Goal: Task Accomplishment & Management: Complete application form

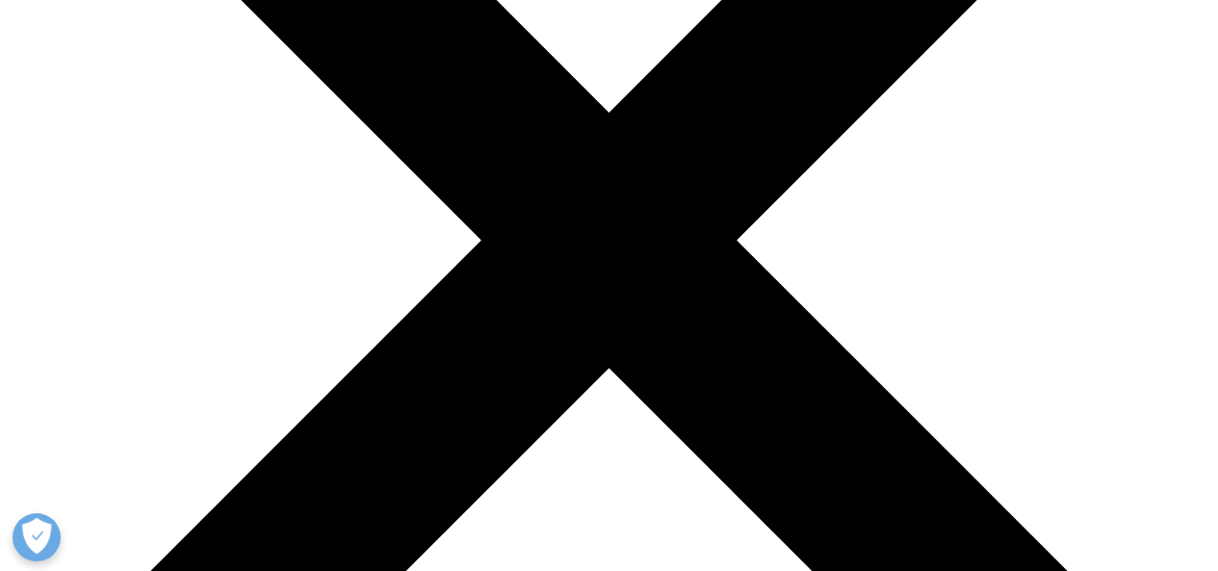
scroll to position [393, 0]
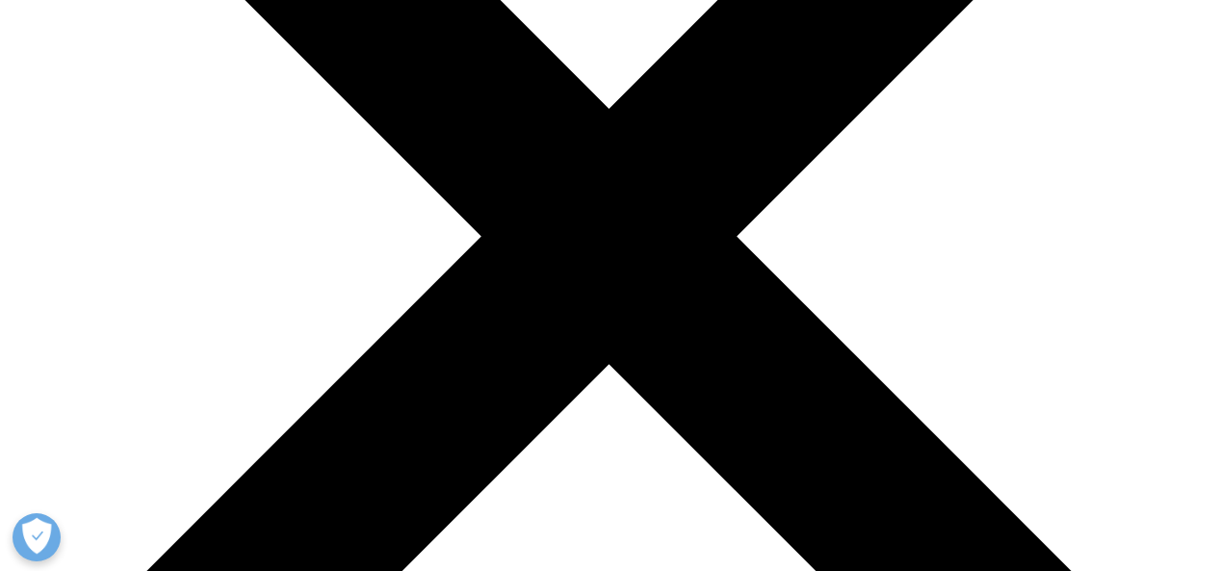
drag, startPoint x: 1226, startPoint y: 50, endPoint x: 1232, endPoint y: 107, distance: 57.1
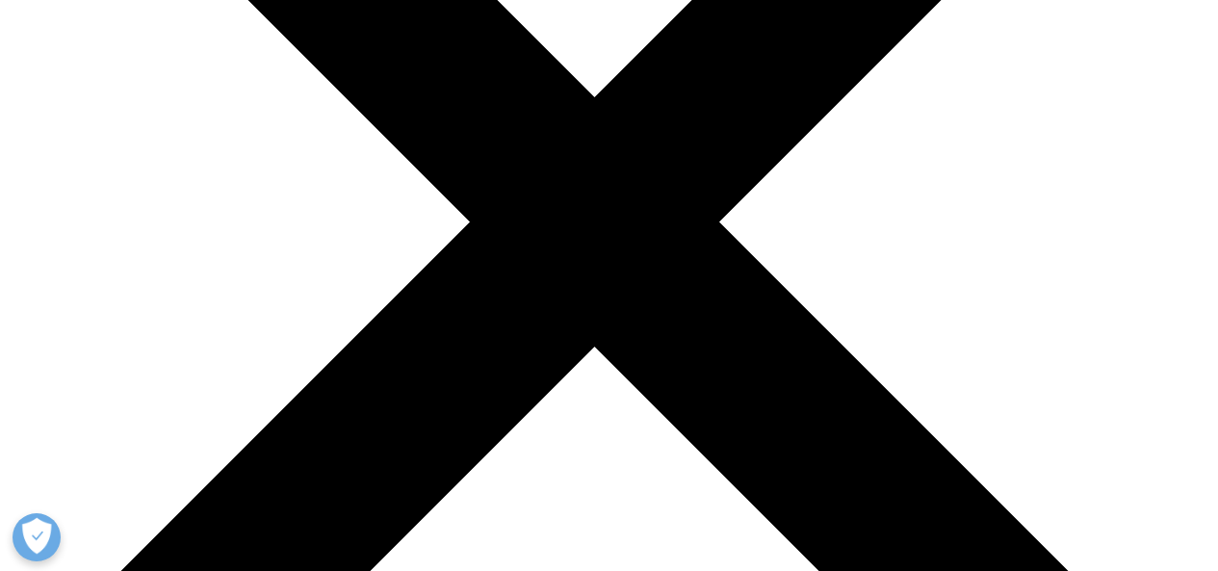
scroll to position [131, 0]
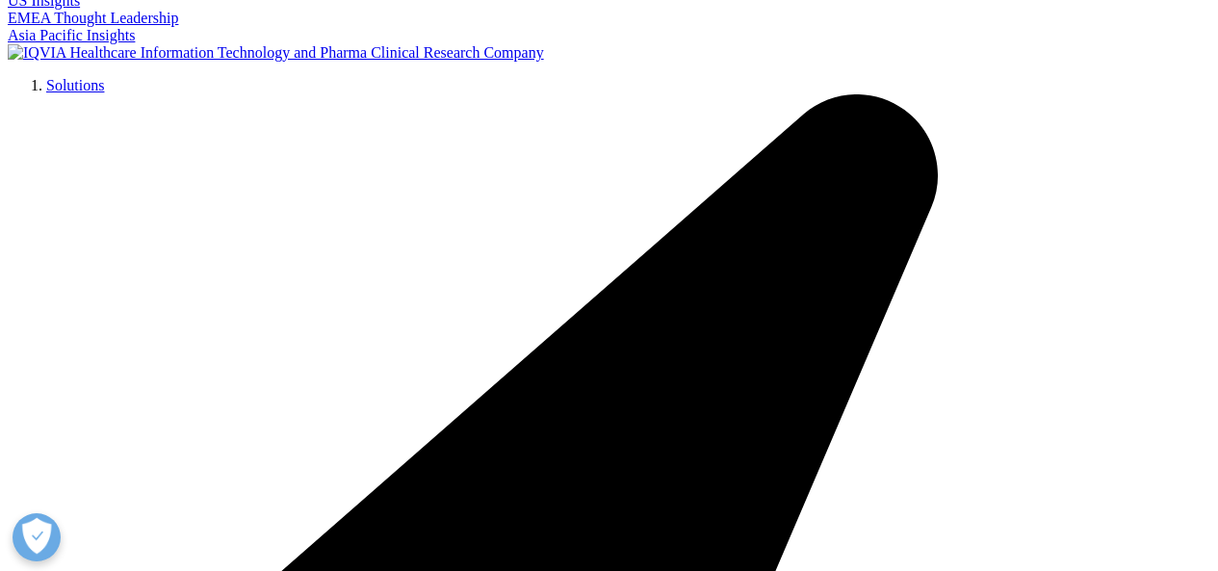
select select "Other"
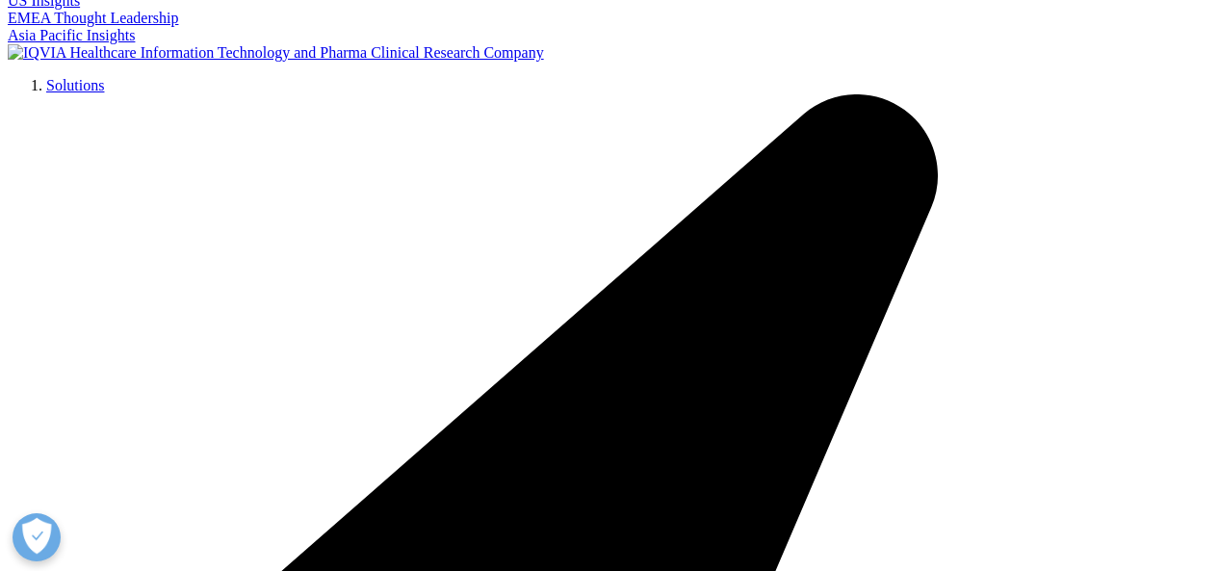
type input "Shameen"
type input "Hashmi"
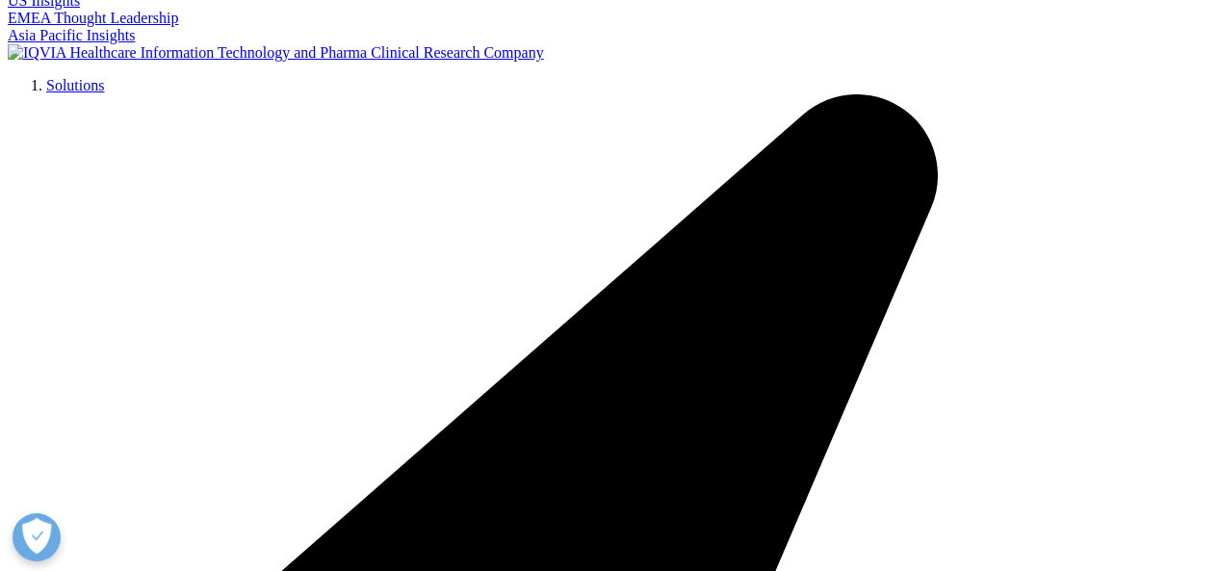
type input "Resident"
type input "Akhtar Saeed Medical College/Farooq Hospital"
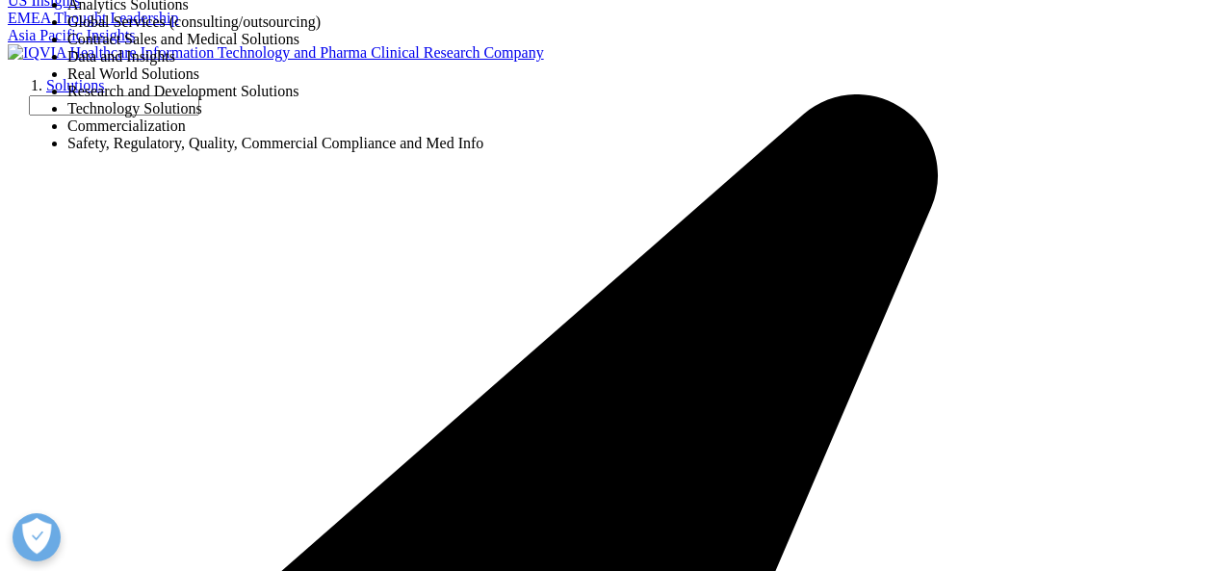
select select "Research and Development Solutions"
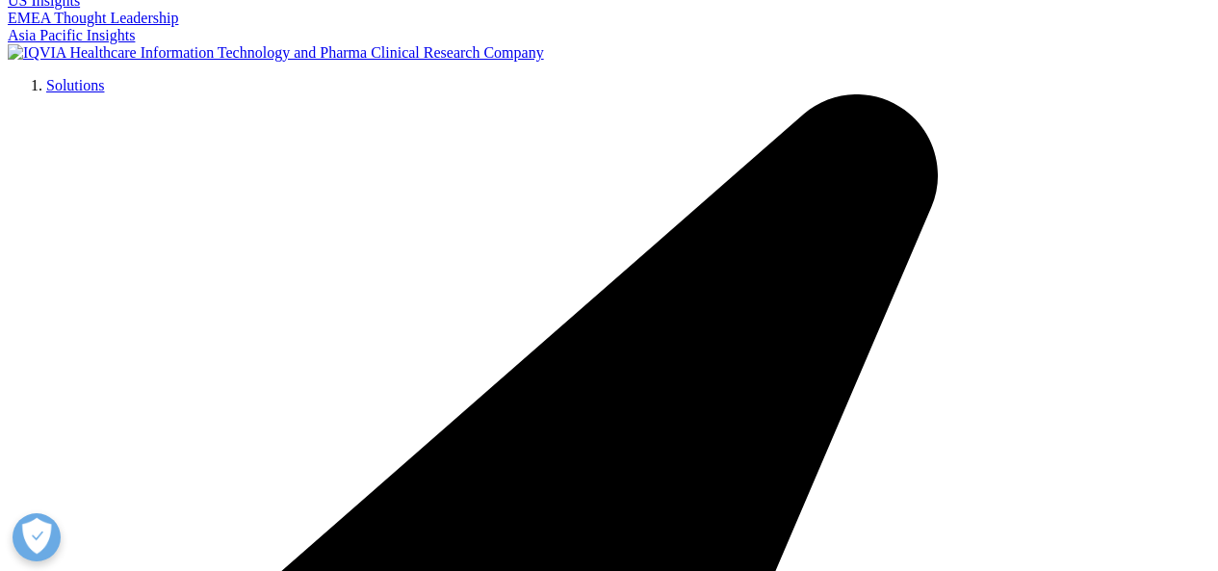
type input "acetylcholine124@gmail.com"
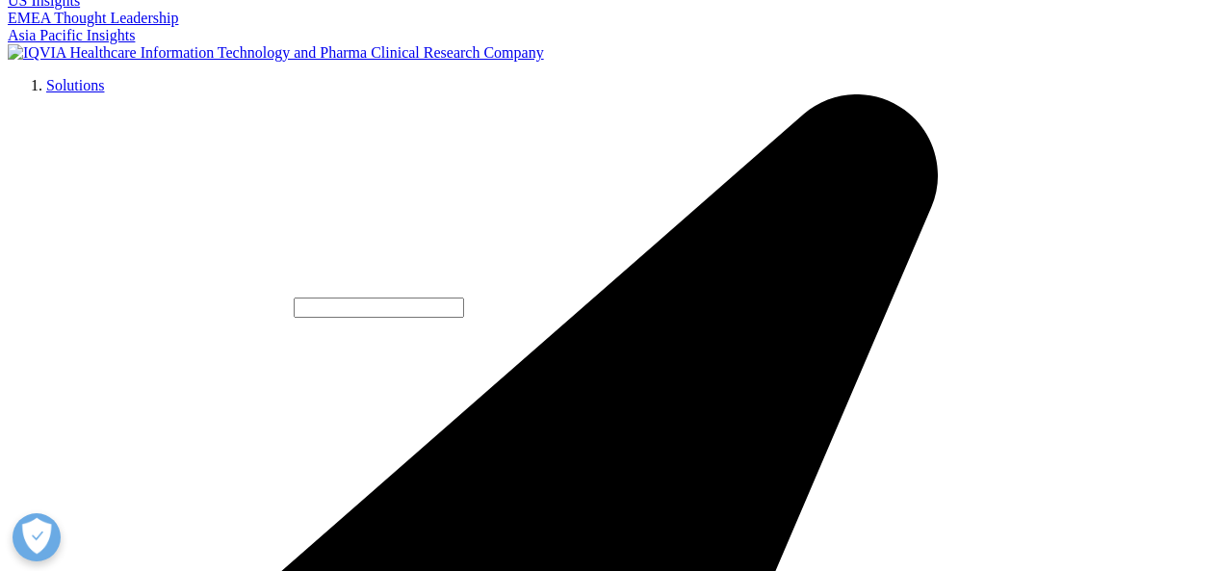
select select "Pakistan"
type input "03234545776"
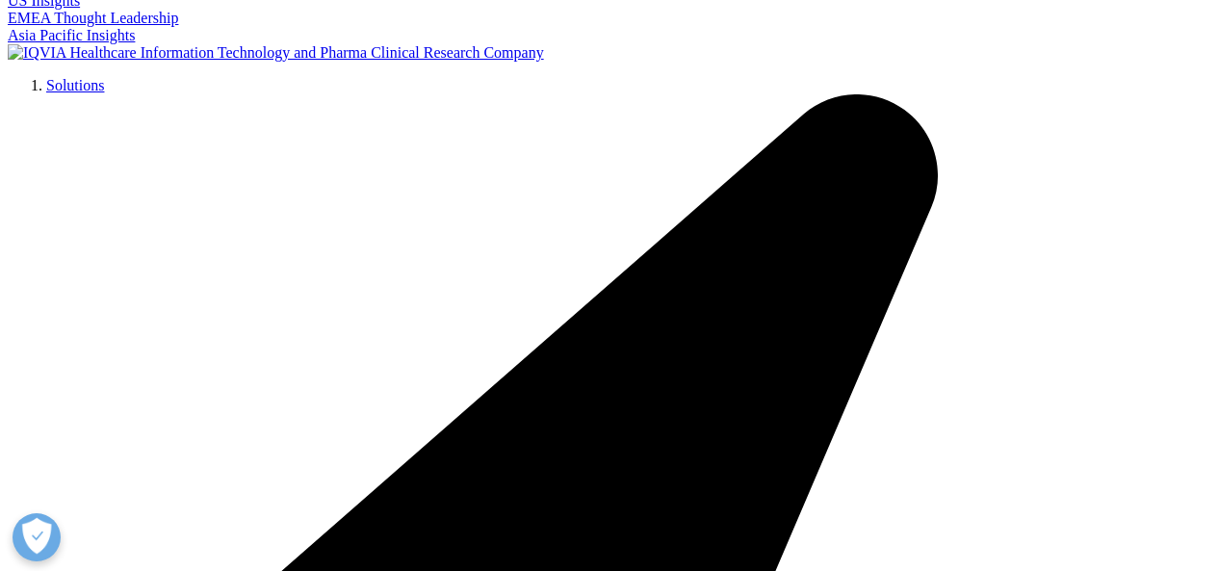
type textarea "i want permission for use of TSQM 1.4 for my academic research purpose ."
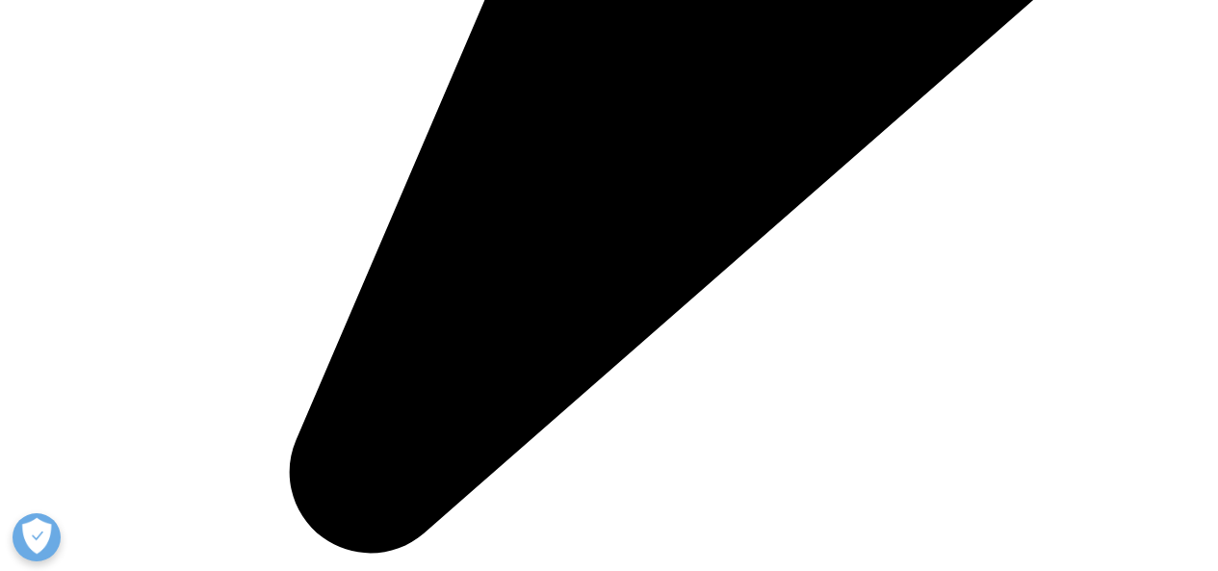
scroll to position [2591, 0]
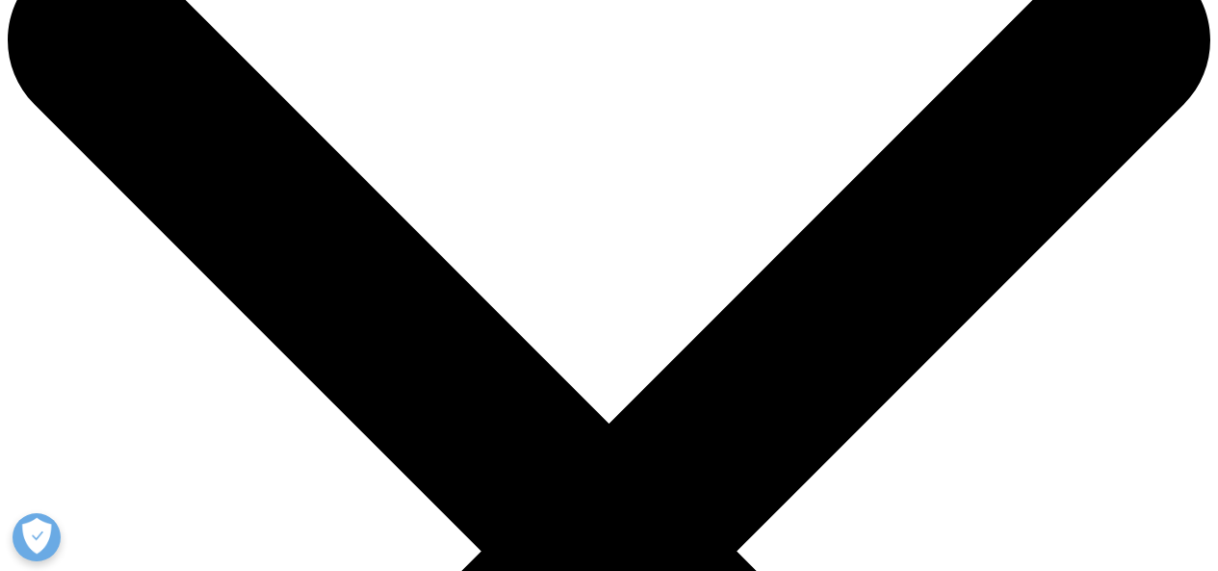
scroll to position [85, 0]
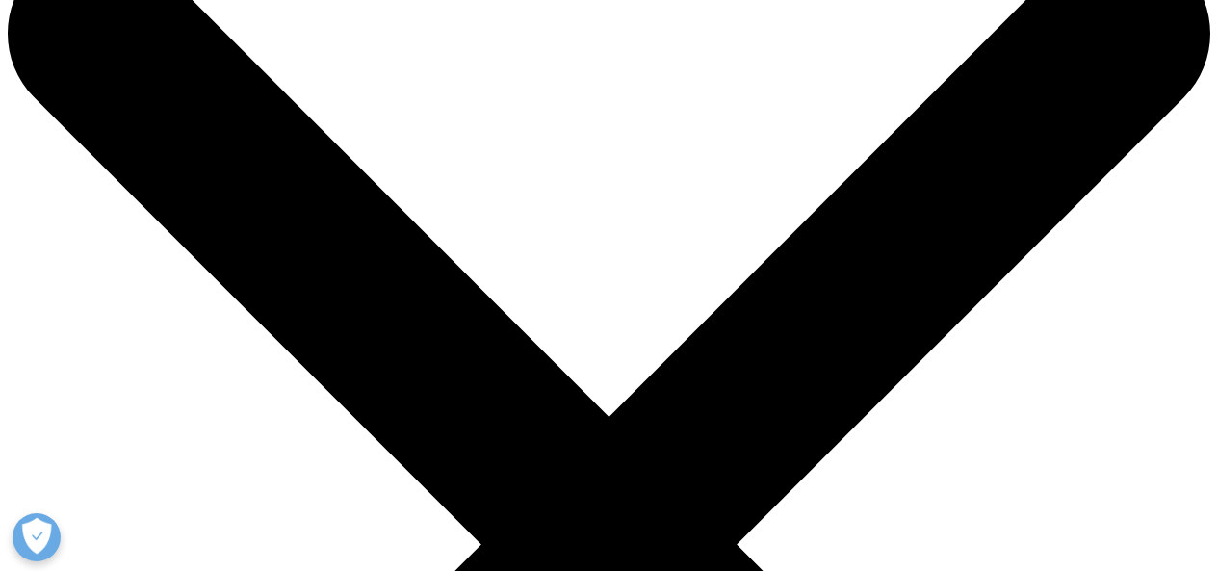
drag, startPoint x: 1224, startPoint y: 83, endPoint x: 1228, endPoint y: 102, distance: 19.6
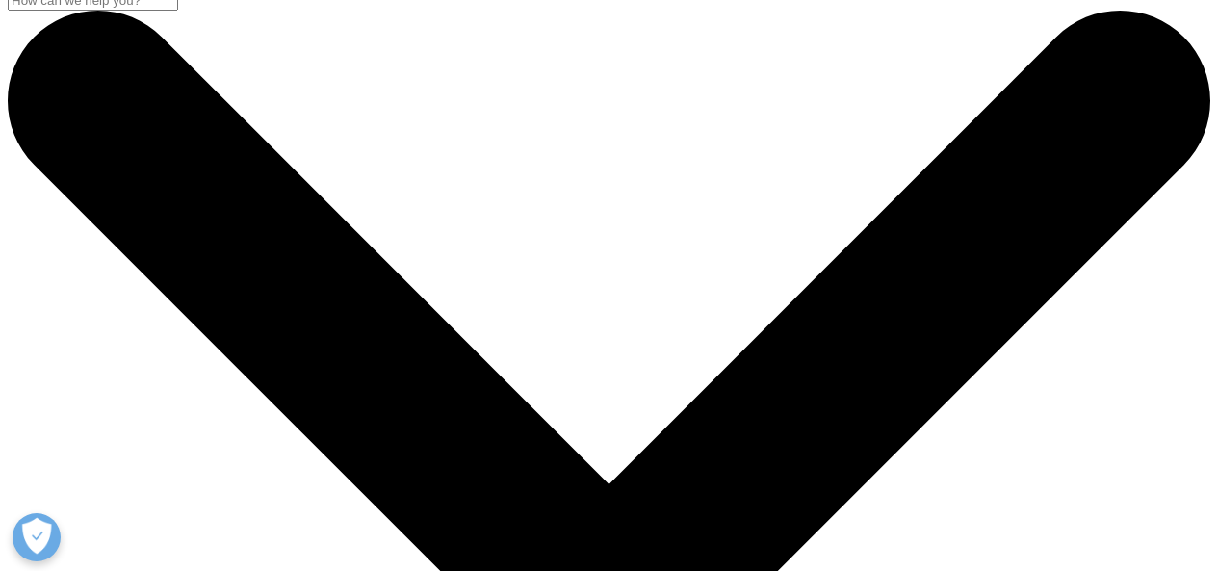
scroll to position [0, 0]
